Goal: Information Seeking & Learning: Learn about a topic

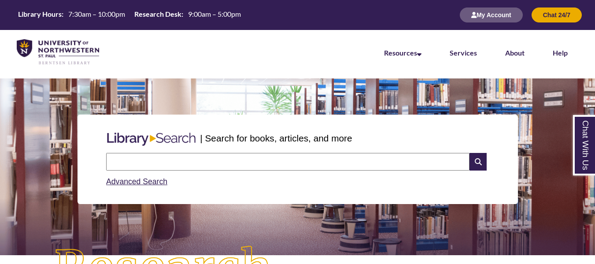
click at [377, 159] on input "text" at bounding box center [287, 162] width 363 height 18
click at [373, 99] on div "| Search for books, articles, and more Search Advanced Search" at bounding box center [298, 159] width 582 height 132
click at [376, 97] on div "| Search for books, articles, and more Search Advanced Search" at bounding box center [298, 159] width 582 height 132
click at [257, 158] on input "text" at bounding box center [287, 162] width 363 height 18
click at [261, 129] on div "| Search for books, articles, and more" at bounding box center [298, 138] width 390 height 22
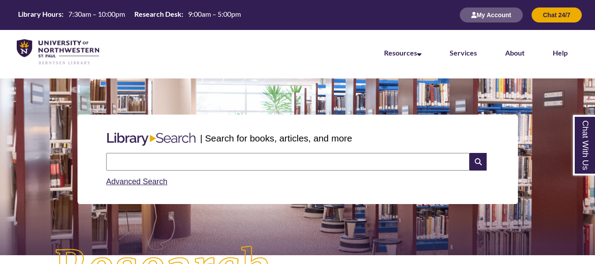
drag, startPoint x: 241, startPoint y: 157, endPoint x: 226, endPoint y: 155, distance: 15.5
click at [226, 155] on input "text" at bounding box center [287, 162] width 363 height 18
type input "**********"
click at [183, 159] on input "text" at bounding box center [287, 162] width 363 height 18
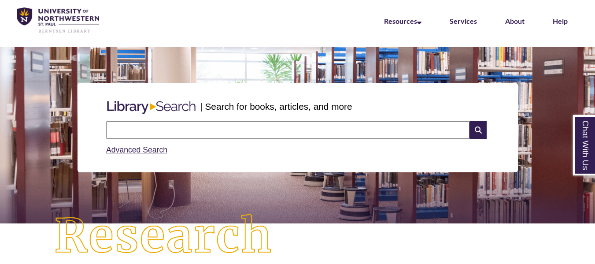
scroll to position [33, 0]
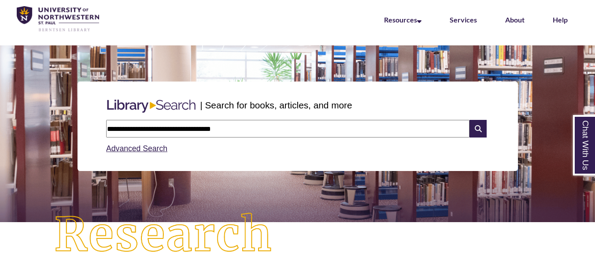
type input "**********"
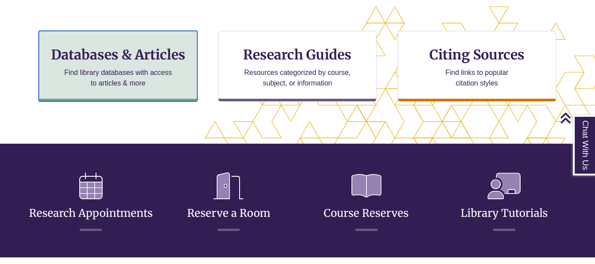
click at [165, 70] on p "Find library databases with access to articles & more" at bounding box center [118, 77] width 115 height 21
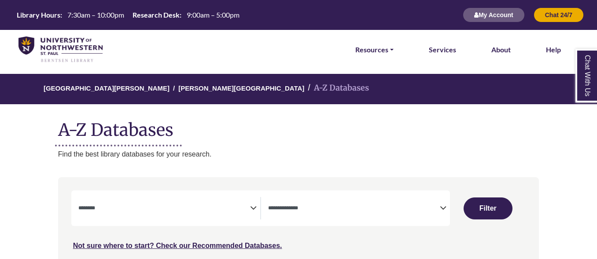
select select "Database Subject Filter"
select select "Database Types Filter"
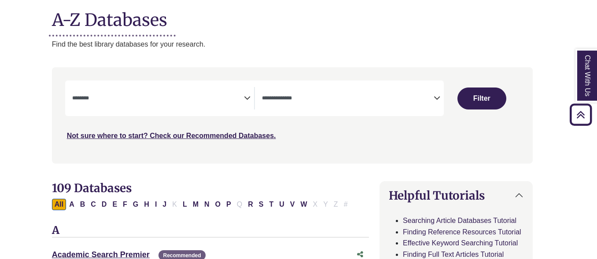
scroll to position [109, 5]
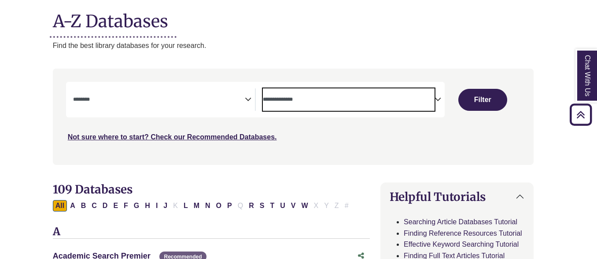
click at [356, 92] on span "Search filters" at bounding box center [349, 100] width 172 height 22
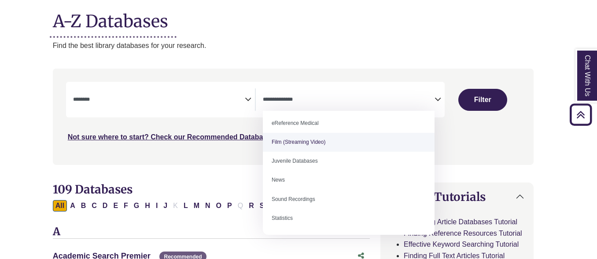
scroll to position [0, 0]
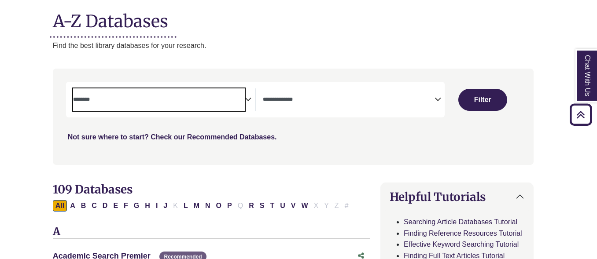
click at [188, 97] on textarea "Search" at bounding box center [159, 100] width 172 height 7
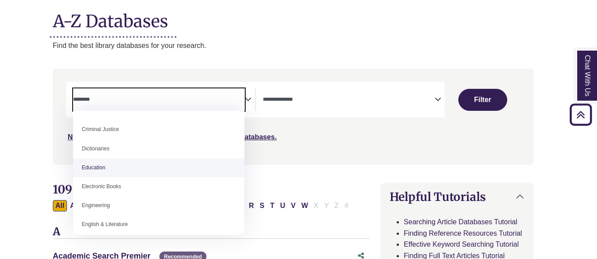
scroll to position [207, 0]
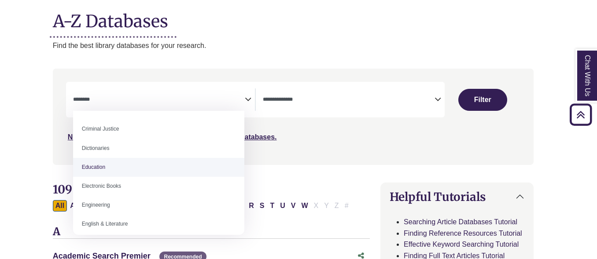
select select "*****"
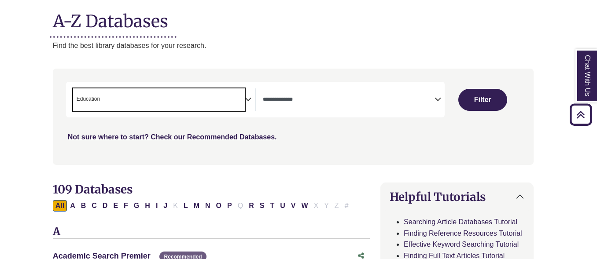
scroll to position [110, 0]
click at [478, 103] on button "Filter" at bounding box center [482, 100] width 49 height 22
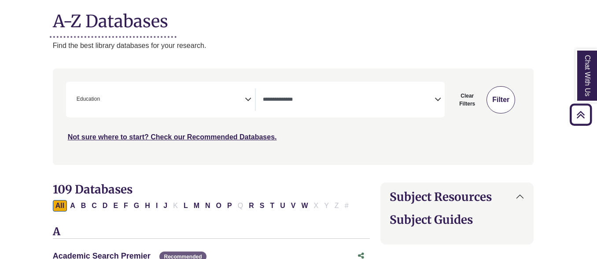
select select "Database Types Filter"
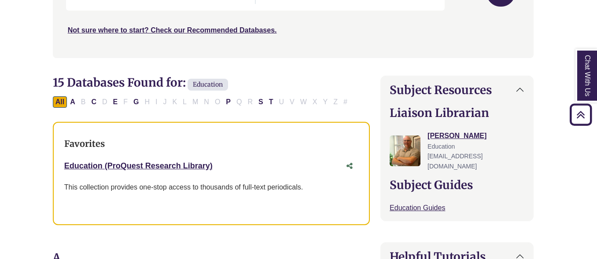
scroll to position [215, 5]
click at [184, 165] on link "Education (ProQuest Research Library) This link opens in a new window" at bounding box center [138, 166] width 148 height 9
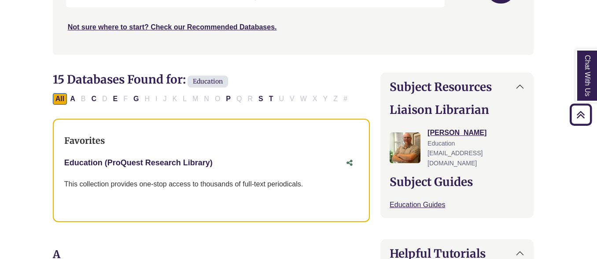
scroll to position [218, 5]
